Goal: Information Seeking & Learning: Learn about a topic

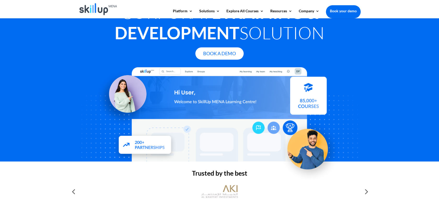
scroll to position [29, 0]
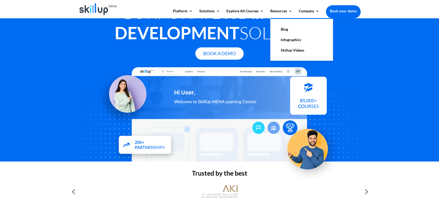
click at [285, 32] on link "Blog" at bounding box center [302, 29] width 52 height 10
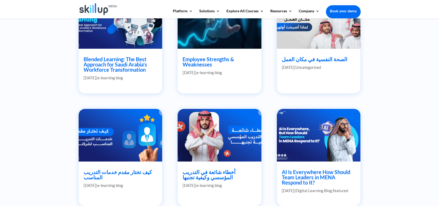
scroll to position [259, 0]
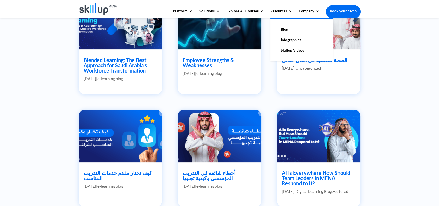
click at [285, 40] on link "Infographics" at bounding box center [302, 39] width 52 height 10
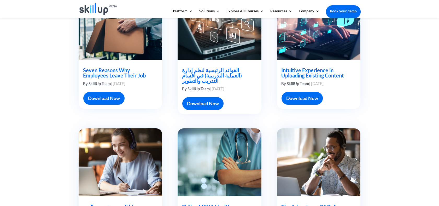
scroll to position [162, 0]
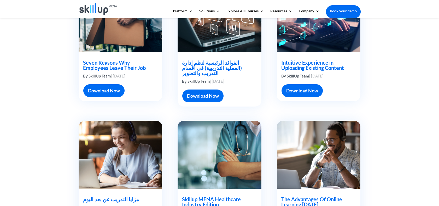
click at [409, 135] on div "Seven Reasons Why Employees Leave Their Job By SkillUp Team | [DATE] Download N…" at bounding box center [219, 170] width 439 height 415
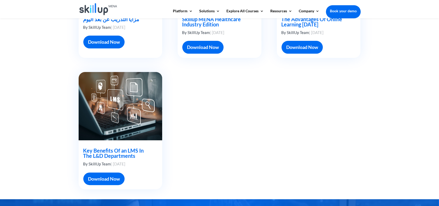
click at [217, 164] on div "Key Benefits Of an LMS In The L&D Departments By SkillUp Team | [DATE] Download…" at bounding box center [220, 130] width 282 height 131
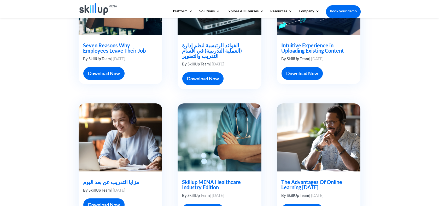
scroll to position [0, 0]
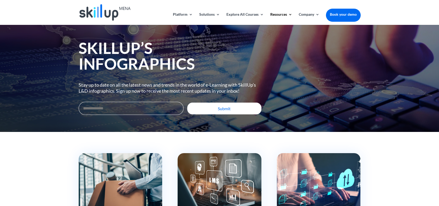
click at [148, 105] on input "Email Address *" at bounding box center [131, 108] width 105 height 13
click at [318, 120] on div "SkillUp’s Infographics Stay up to date on all the latest news and trends in the…" at bounding box center [220, 78] width 282 height 107
